Goal: Information Seeking & Learning: Learn about a topic

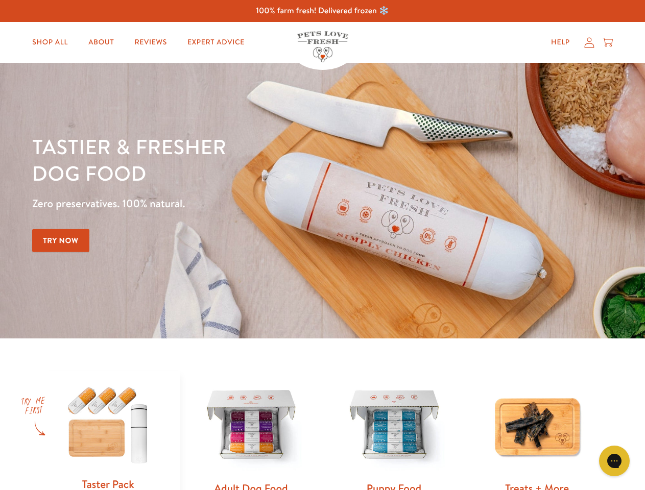
click at [322, 245] on div "Tastier & fresher dog food Zero preservatives. 100% natural. Try Now" at bounding box center [225, 200] width 387 height 135
click at [614, 461] on icon "Gorgias live chat" at bounding box center [614, 461] width 10 height 10
